Goal: Communication & Community: Answer question/provide support

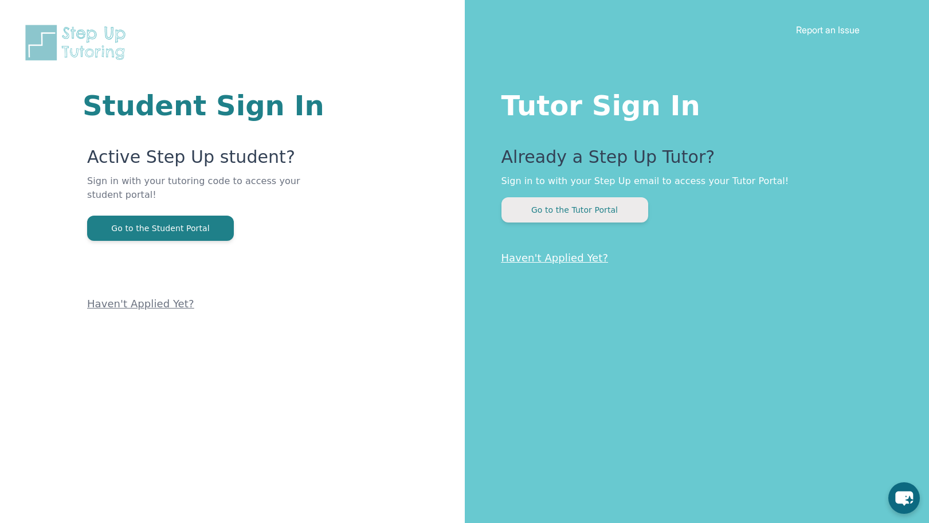
click at [585, 213] on button "Go to the Tutor Portal" at bounding box center [575, 209] width 147 height 25
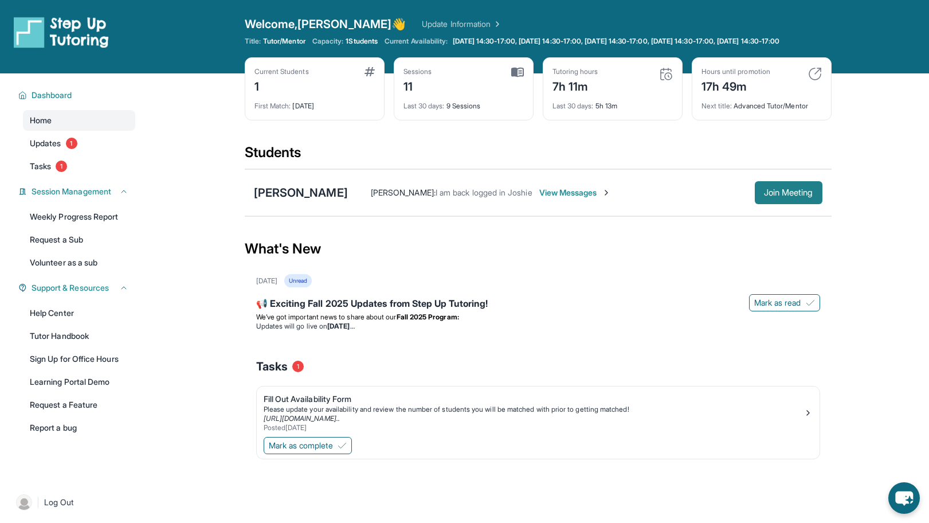
click at [792, 196] on span "Join Meeting" at bounding box center [788, 192] width 49 height 7
click at [784, 196] on span "Join Meeting" at bounding box center [788, 192] width 49 height 7
click at [781, 196] on span "Join Meeting" at bounding box center [788, 192] width 49 height 7
click at [782, 196] on span "Join Meeting" at bounding box center [788, 192] width 49 height 7
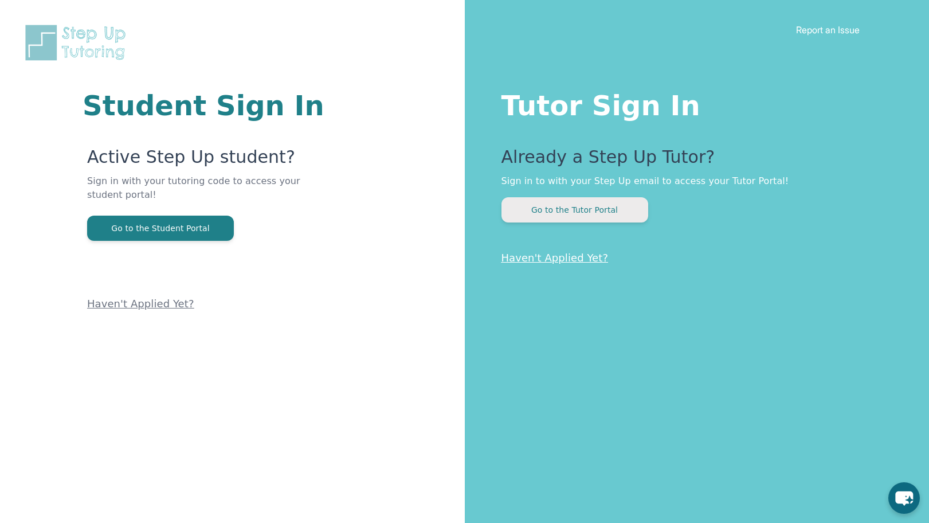
click at [589, 208] on button "Go to the Tutor Portal" at bounding box center [575, 209] width 147 height 25
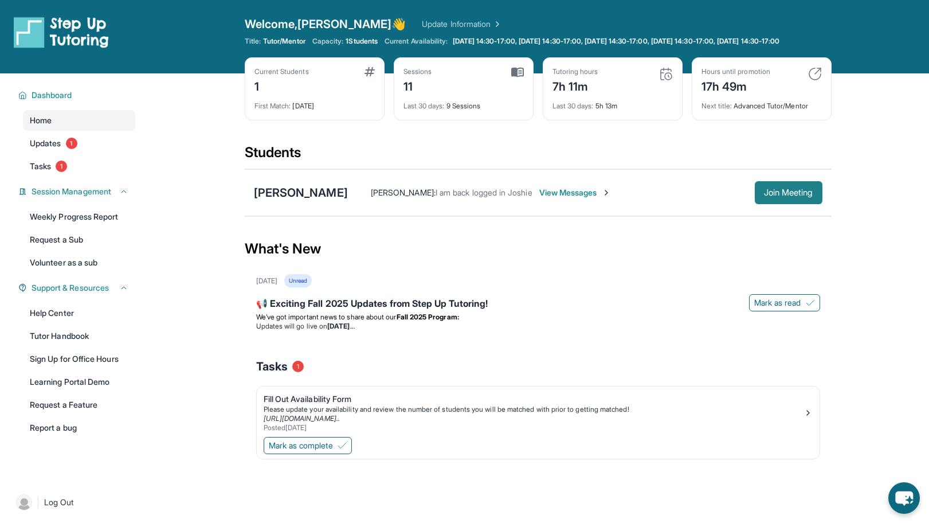
click at [776, 196] on span "Join Meeting" at bounding box center [788, 192] width 49 height 7
click at [781, 196] on span "Join Meeting" at bounding box center [788, 192] width 49 height 7
click at [794, 196] on span "Join Meeting" at bounding box center [788, 192] width 49 height 7
click at [788, 196] on span "Join Meeting" at bounding box center [788, 192] width 49 height 7
click at [782, 196] on span "Join Meeting" at bounding box center [788, 192] width 49 height 7
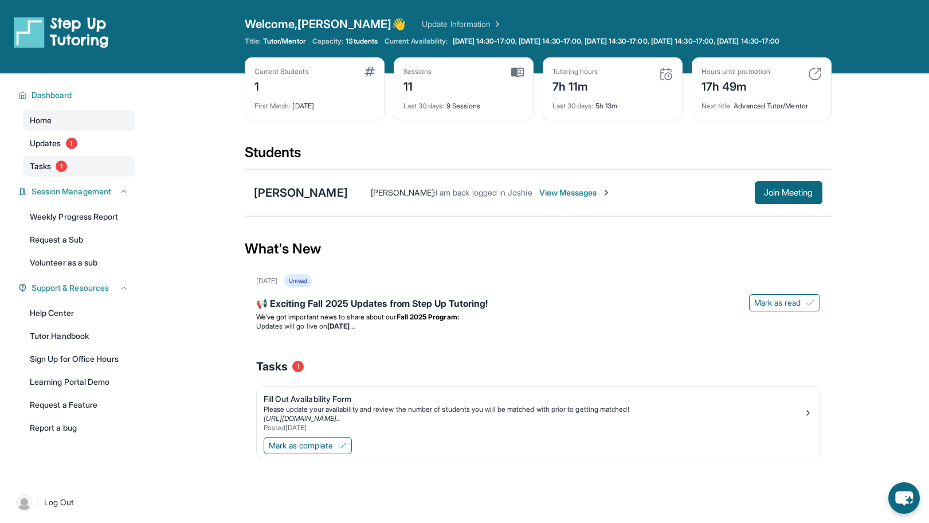
click at [48, 172] on span "Tasks" at bounding box center [40, 165] width 21 height 11
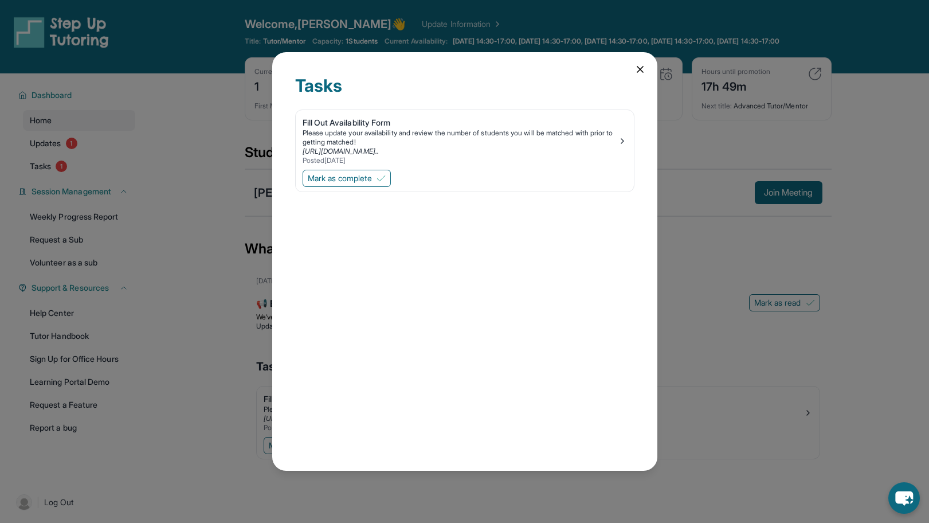
click at [642, 68] on icon at bounding box center [640, 69] width 11 height 11
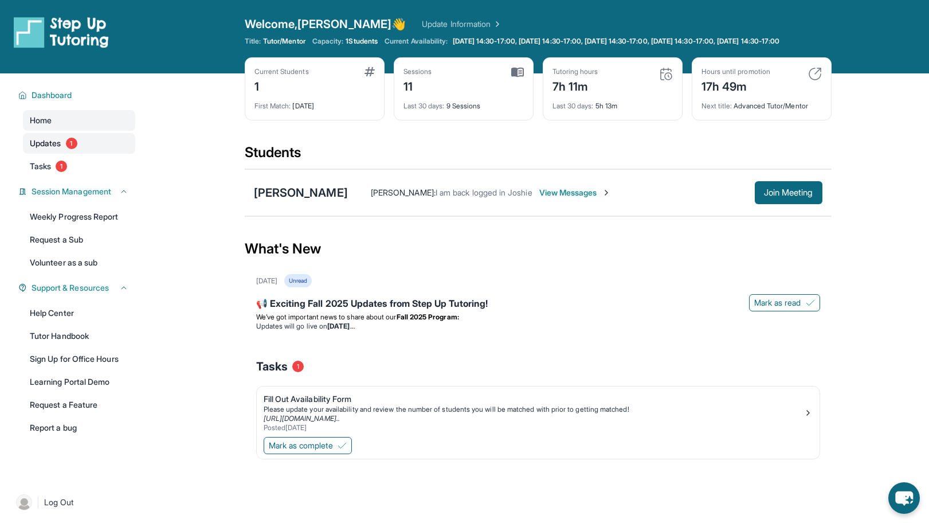
click at [49, 149] on span "Updates" at bounding box center [46, 143] width 32 height 11
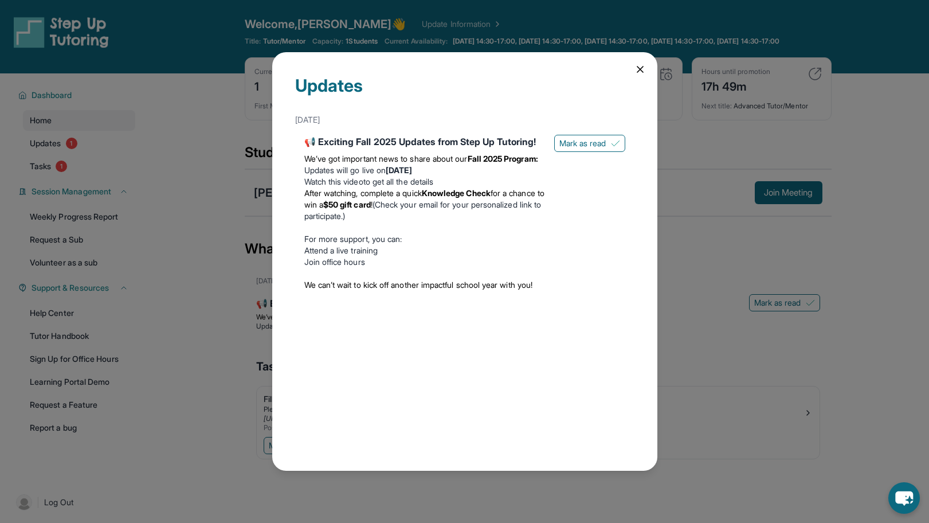
click at [638, 70] on icon at bounding box center [640, 69] width 11 height 11
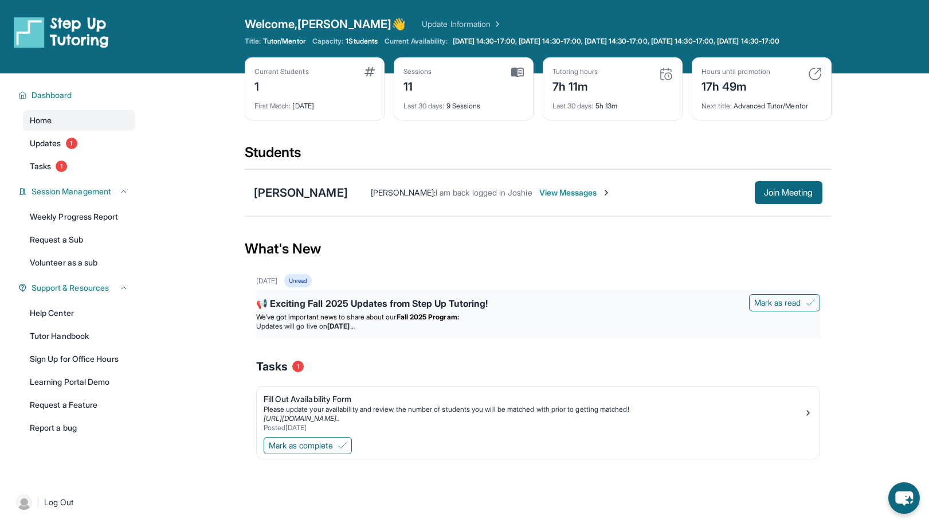
click at [347, 312] on div "📢 Exciting Fall 2025 Updates from Step Up Tutoring!" at bounding box center [538, 304] width 564 height 16
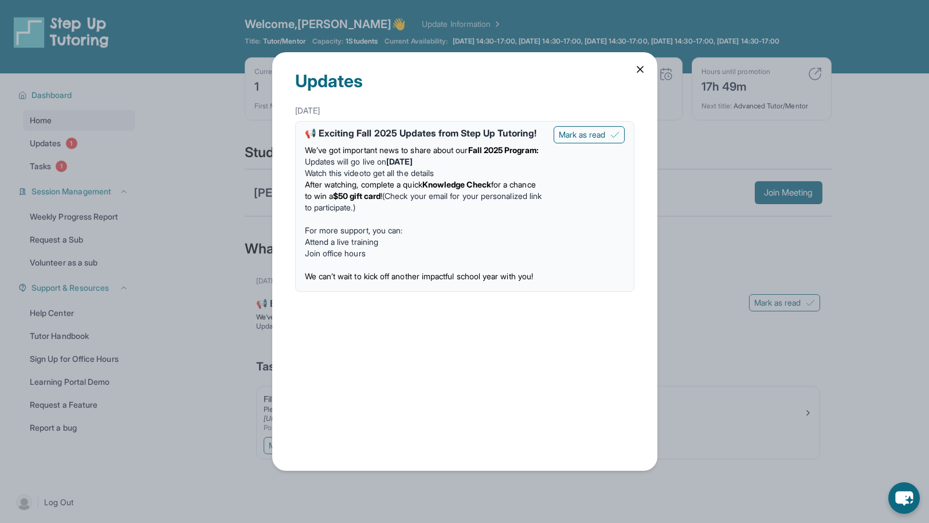
click at [643, 69] on icon at bounding box center [640, 69] width 6 height 6
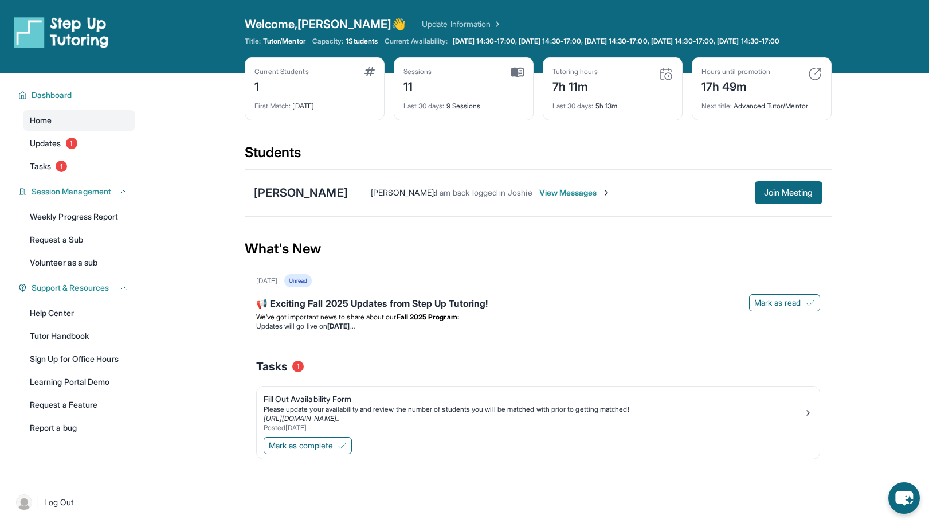
click at [312, 287] on div "Unread" at bounding box center [298, 280] width 28 height 13
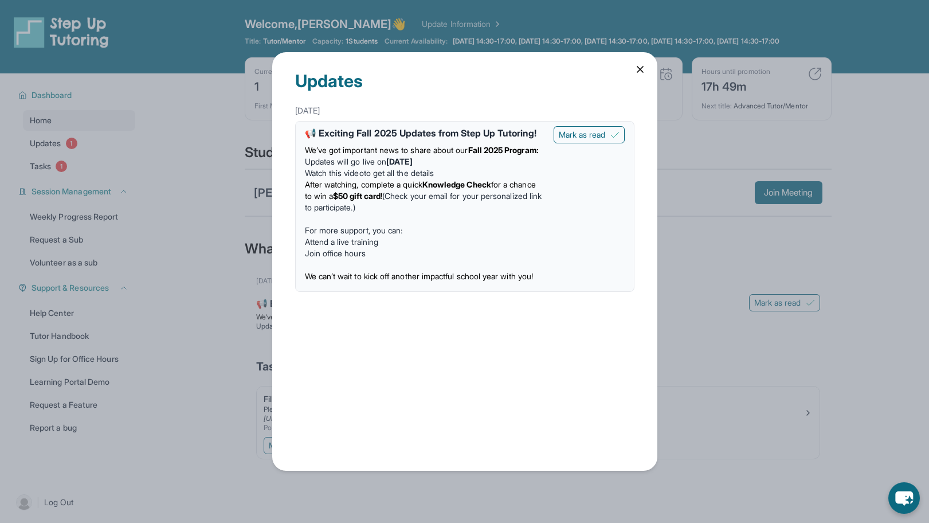
click at [645, 69] on icon at bounding box center [640, 69] width 11 height 11
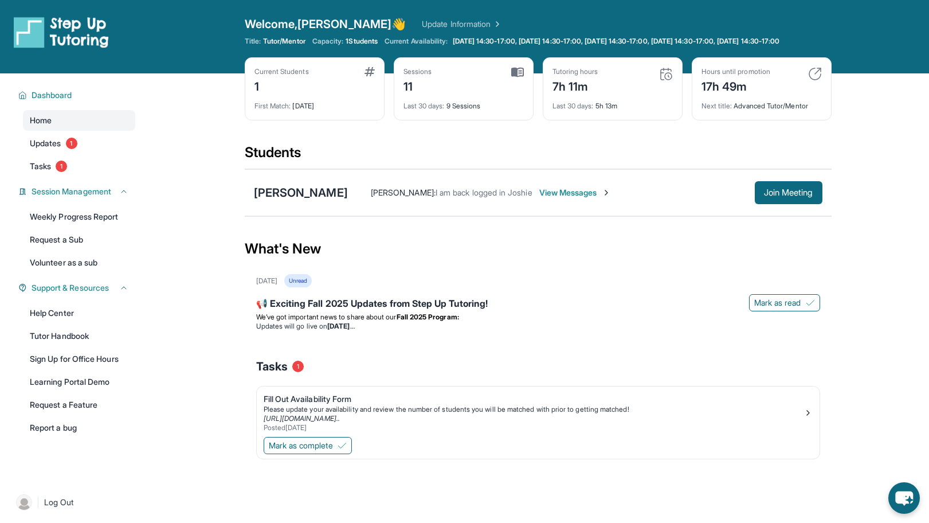
click at [273, 285] on div "August 27th" at bounding box center [266, 280] width 21 height 9
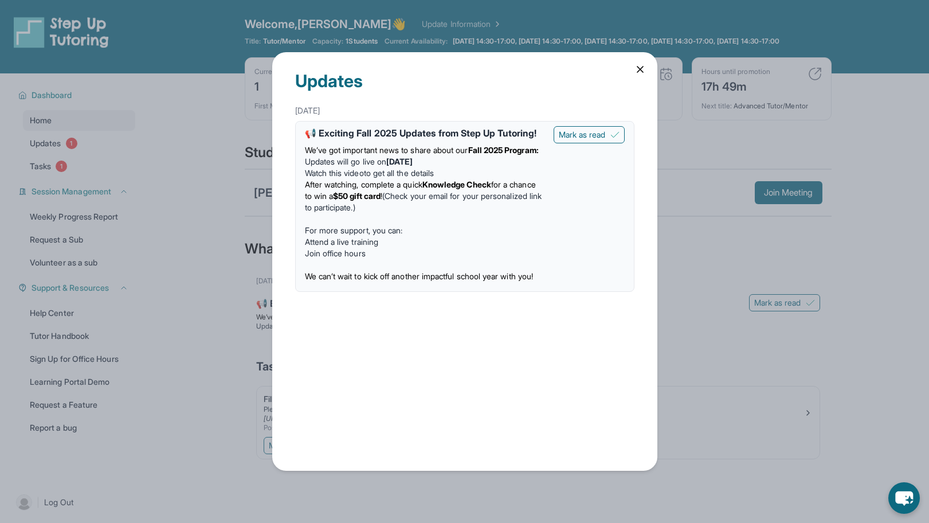
click at [468, 155] on strong "Fall 2025 Program:" at bounding box center [503, 150] width 71 height 10
click at [353, 132] on div "📢 Exciting Fall 2025 Updates from Step Up Tutoring!" at bounding box center [425, 133] width 240 height 14
click at [643, 66] on icon at bounding box center [640, 69] width 11 height 11
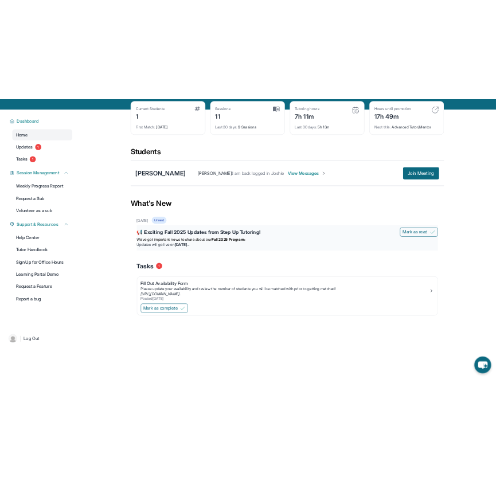
scroll to position [54, 0]
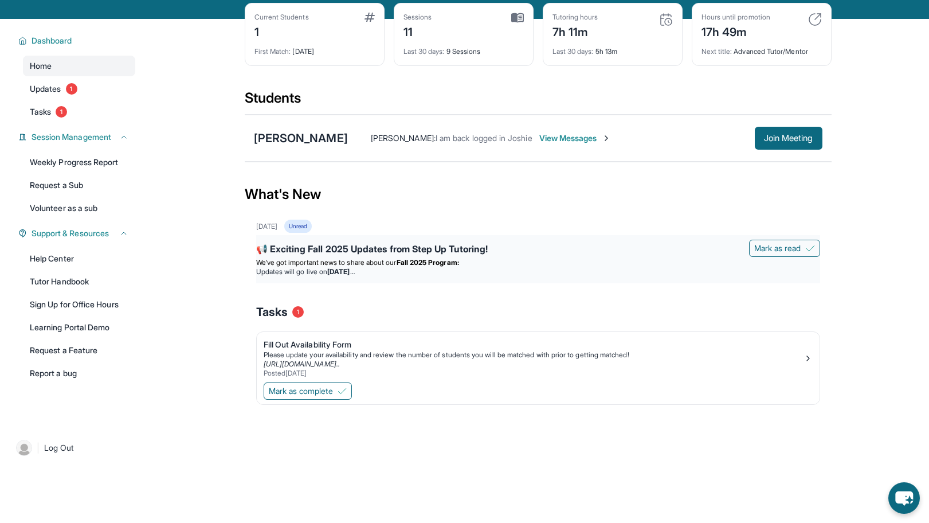
click at [354, 276] on strong "Wednesday, September 3" at bounding box center [340, 271] width 27 height 9
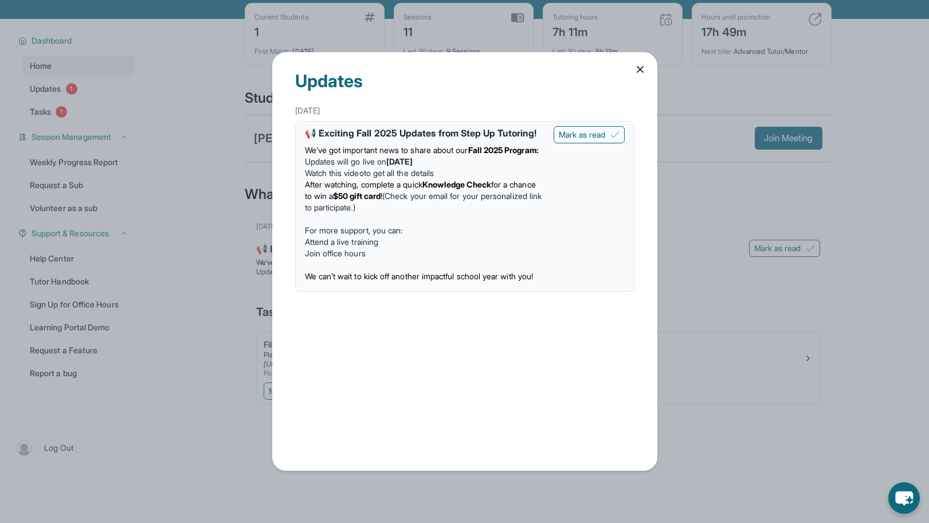
click at [646, 69] on icon at bounding box center [640, 69] width 11 height 11
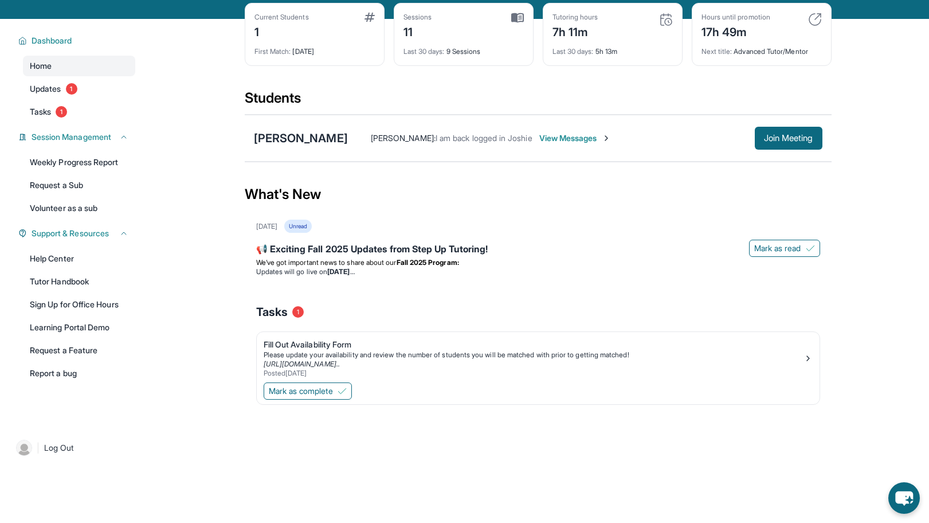
click at [312, 233] on div "Unread" at bounding box center [298, 226] width 28 height 13
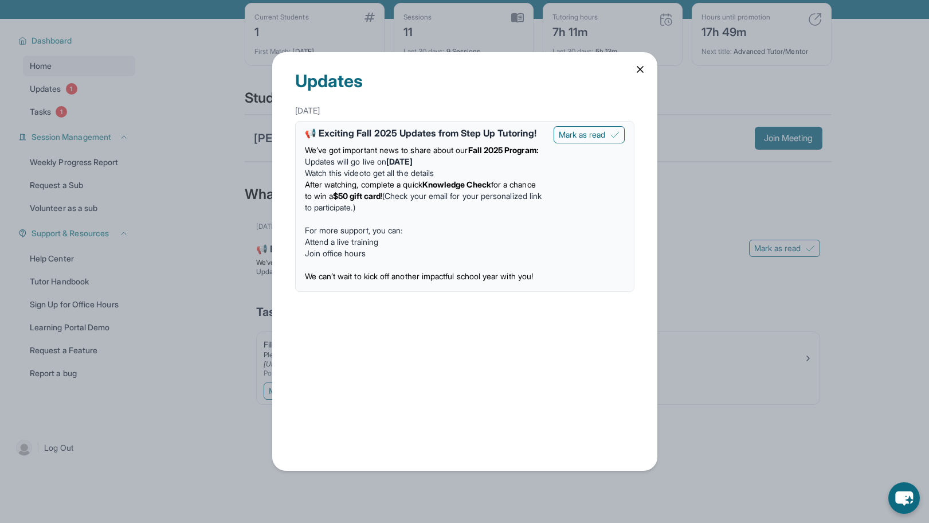
click at [643, 71] on icon at bounding box center [640, 69] width 6 height 6
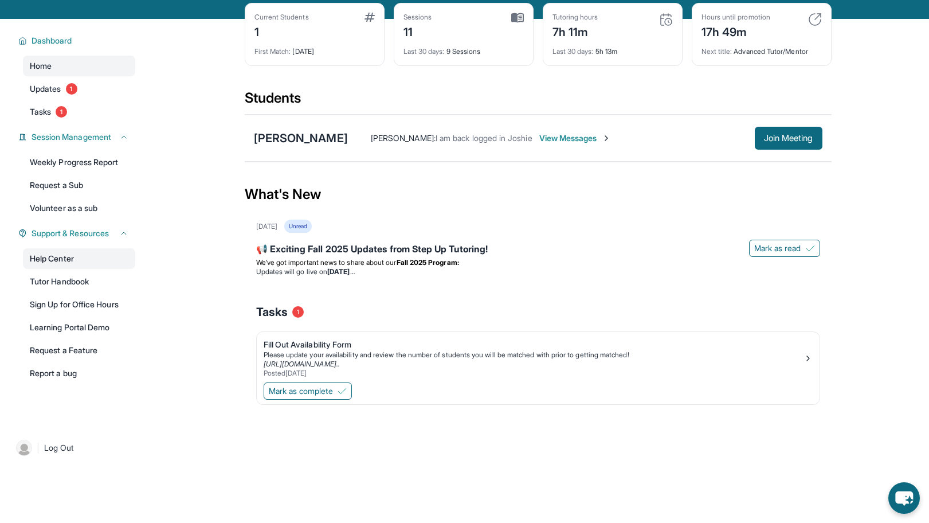
click at [70, 268] on link "Help Center" at bounding box center [79, 258] width 112 height 21
click at [762, 254] on span "Mark as read" at bounding box center [777, 247] width 47 height 11
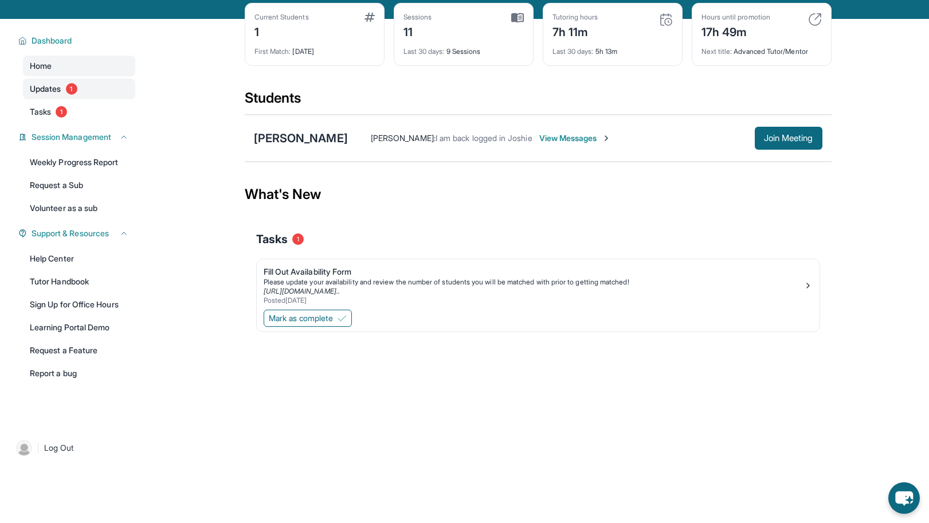
click at [56, 95] on span "Updates" at bounding box center [46, 88] width 32 height 11
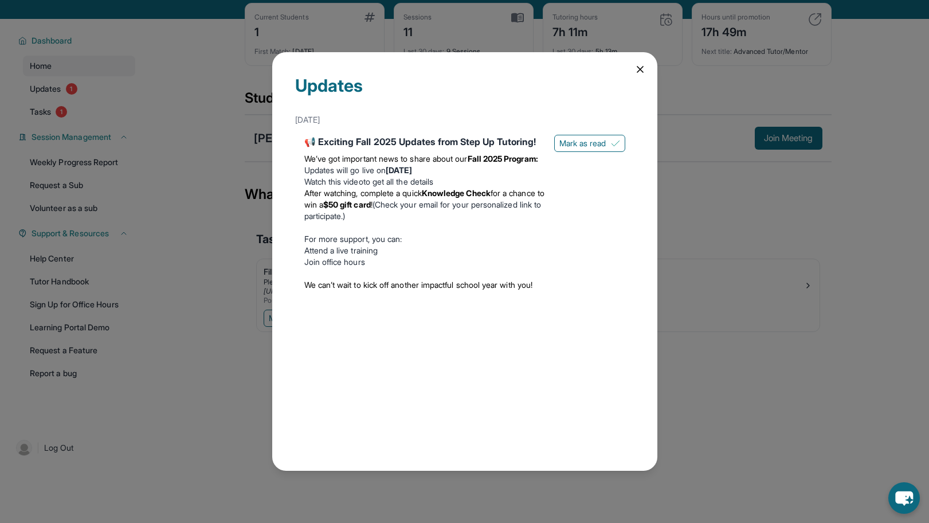
click at [645, 71] on icon at bounding box center [640, 69] width 11 height 11
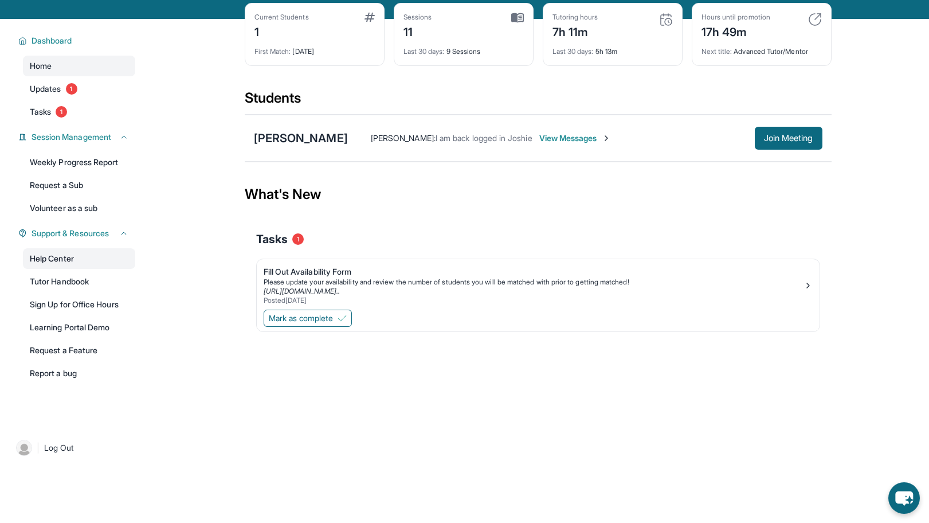
click at [60, 263] on link "Help Center" at bounding box center [79, 258] width 112 height 21
click at [47, 95] on span "Updates" at bounding box center [46, 88] width 32 height 11
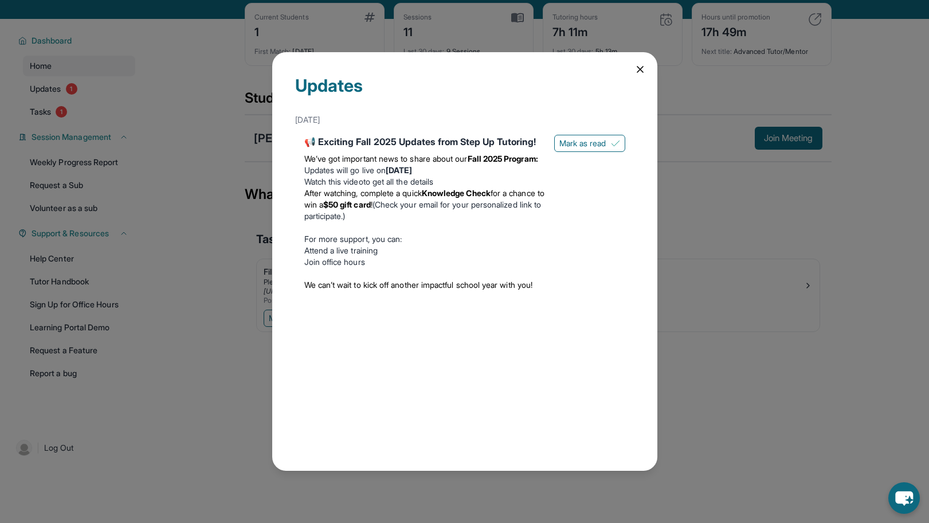
click at [490, 158] on strong "Fall 2025 Program:" at bounding box center [503, 159] width 71 height 10
click at [316, 120] on div "August 27th" at bounding box center [464, 119] width 339 height 21
click at [638, 70] on icon at bounding box center [640, 69] width 11 height 11
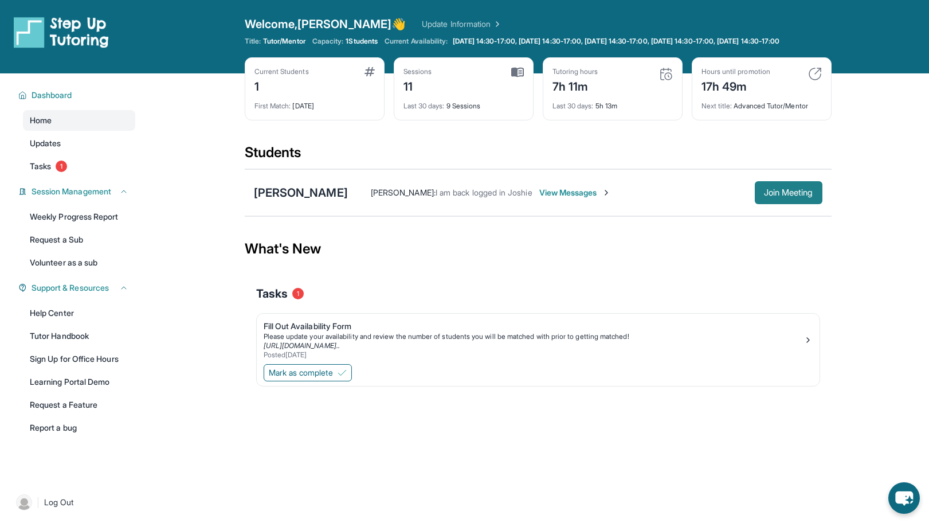
click at [775, 196] on span "Join Meeting" at bounding box center [788, 192] width 49 height 7
click at [787, 196] on span "Join Meeting" at bounding box center [788, 192] width 49 height 7
